Goal: Task Accomplishment & Management: Manage account settings

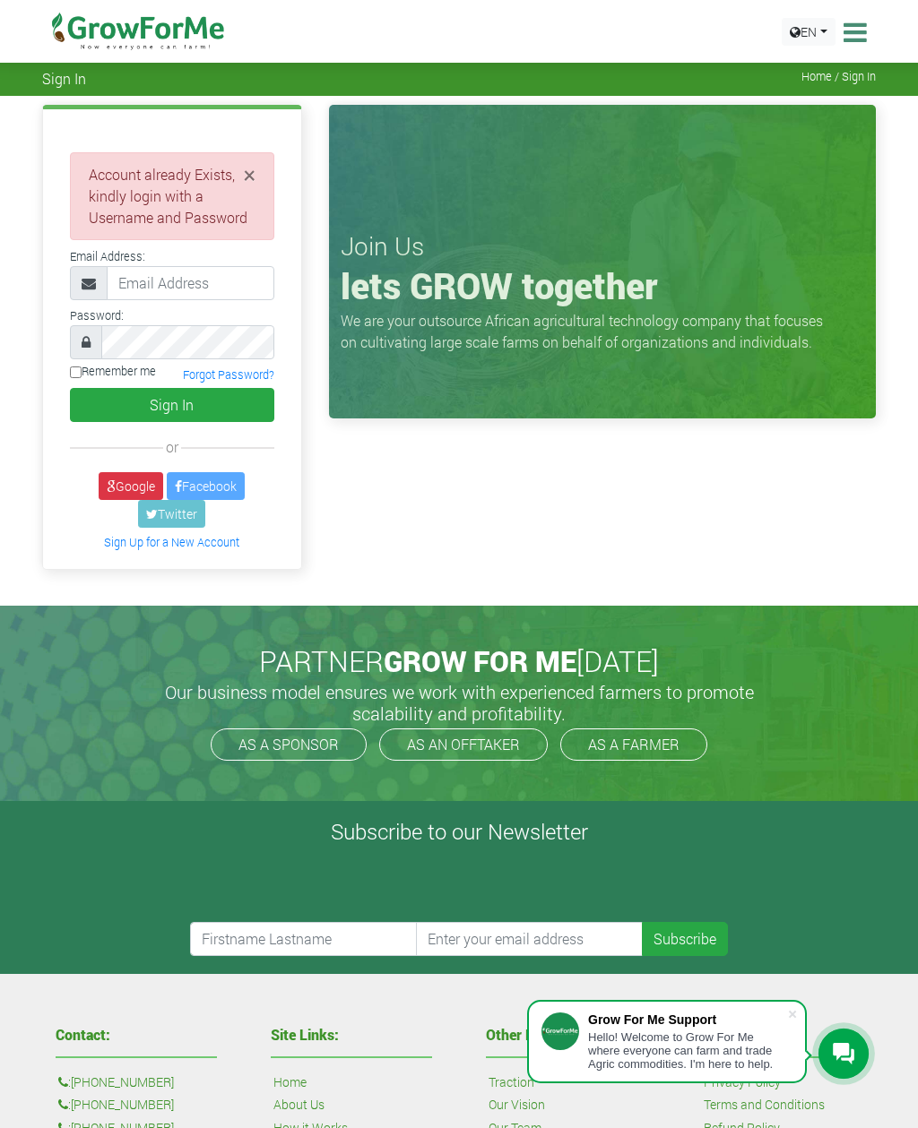
click at [262, 380] on link "Forgot Password?" at bounding box center [228, 374] width 91 height 14
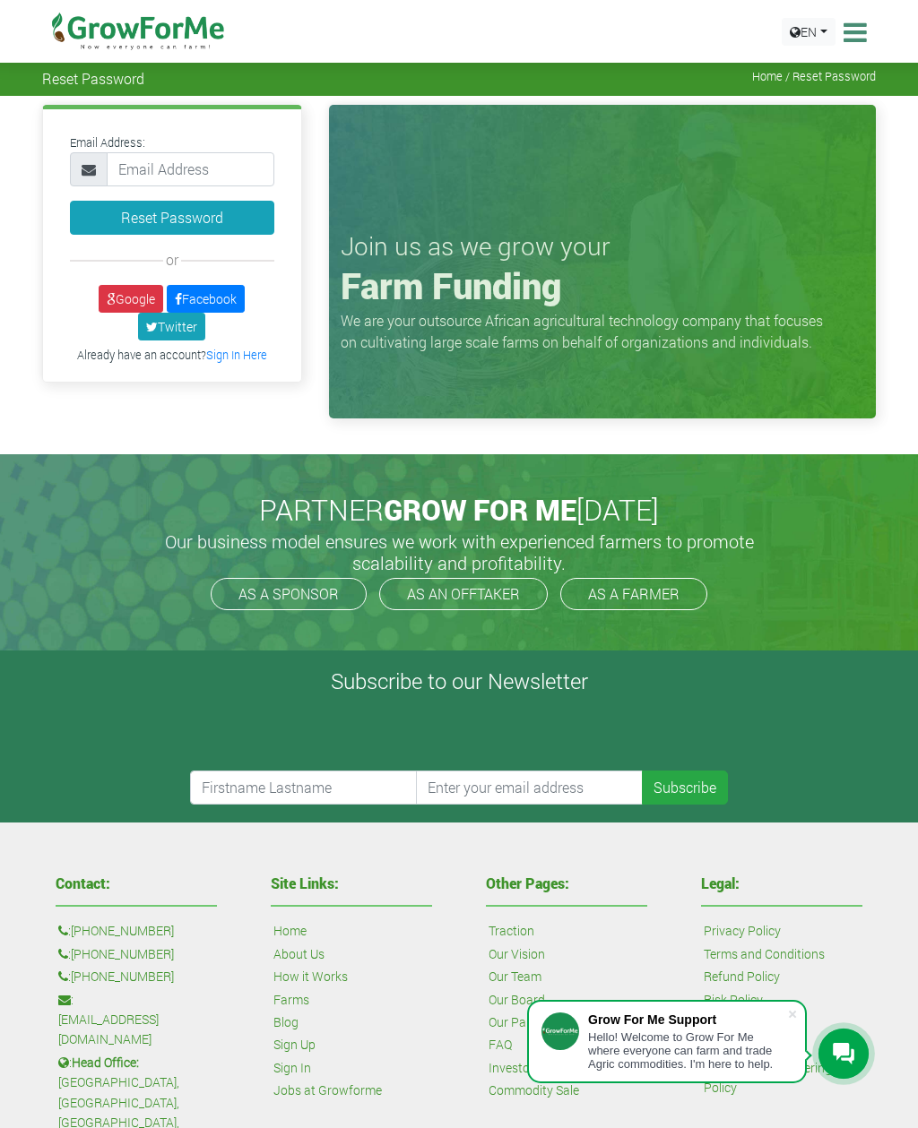
click at [142, 296] on link "Google" at bounding box center [131, 299] width 65 height 28
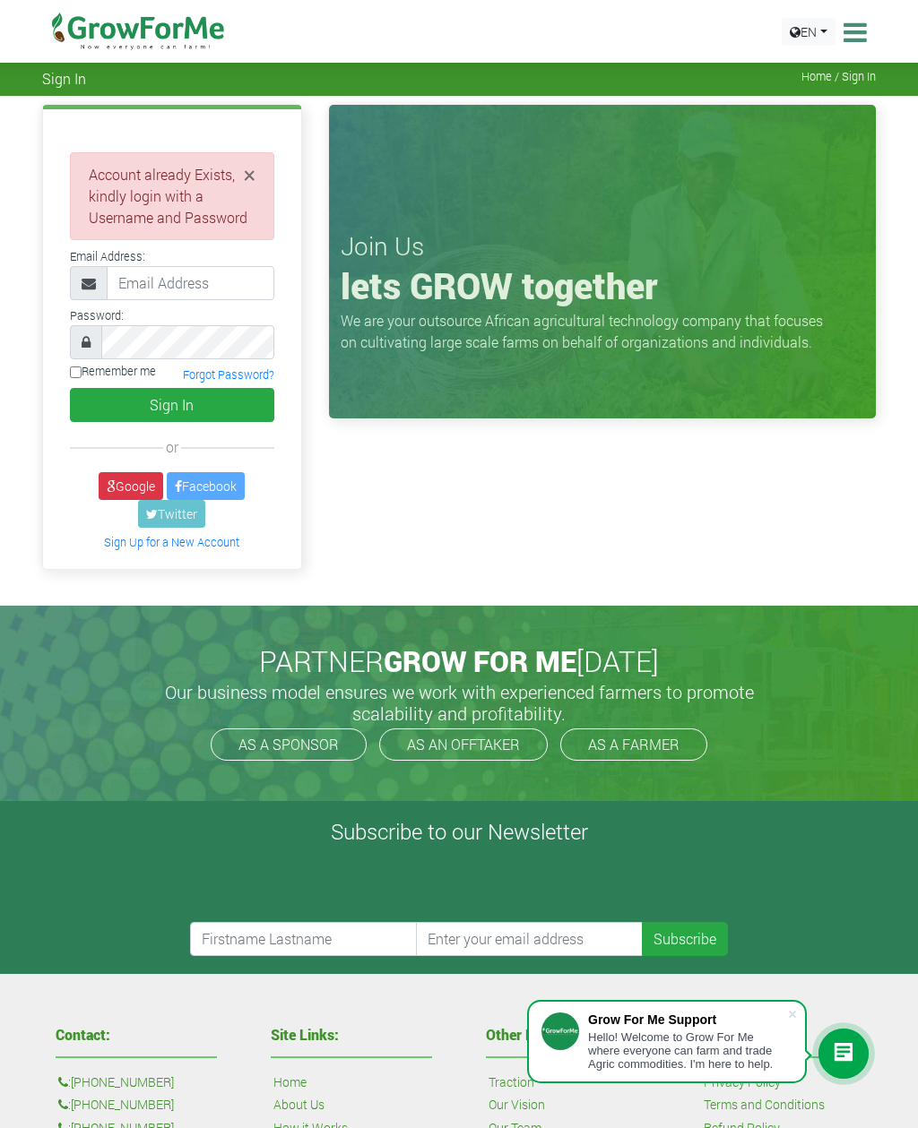
click at [255, 382] on link "Forgot Password?" at bounding box center [228, 374] width 91 height 14
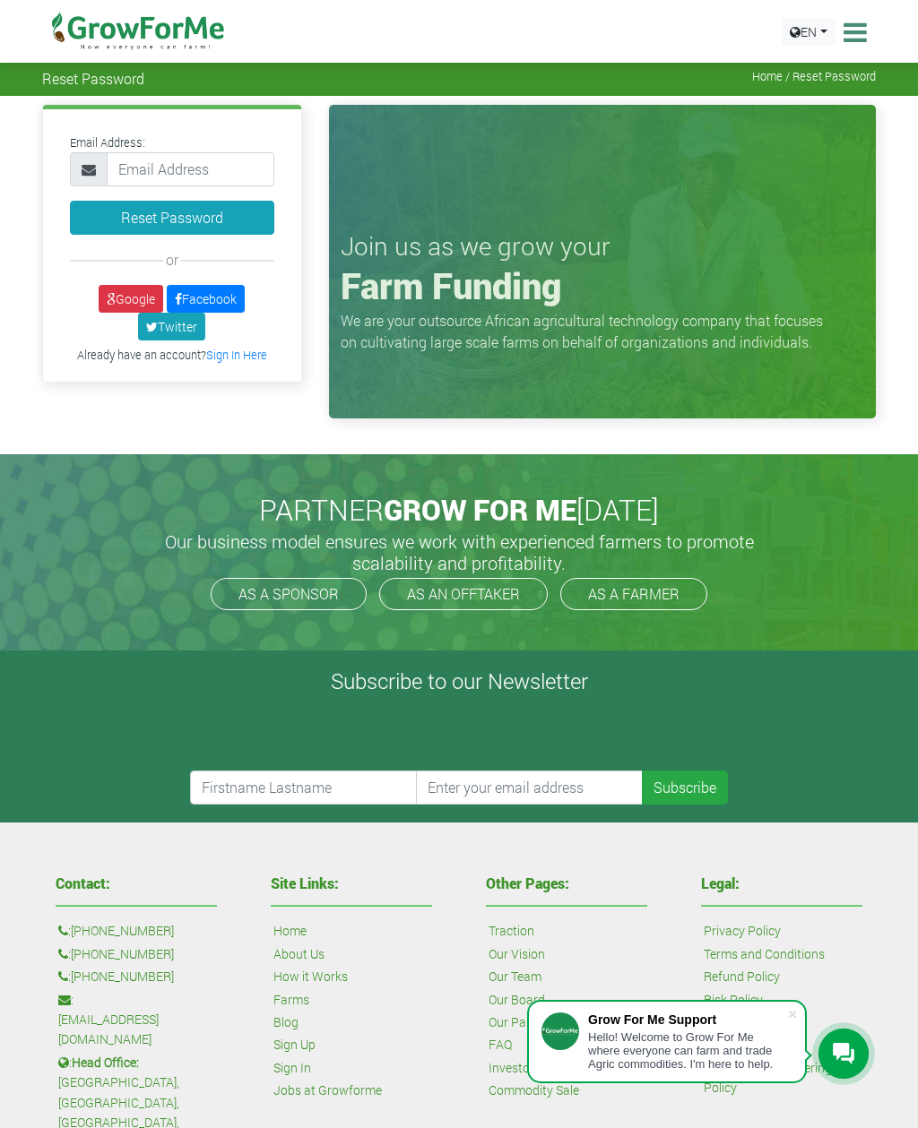
click at [141, 301] on link "Google" at bounding box center [131, 299] width 65 height 28
